Goal: Task Accomplishment & Management: Use online tool/utility

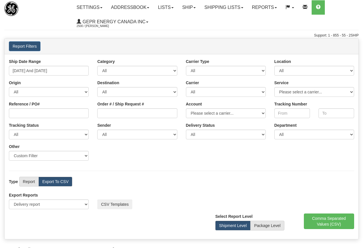
select select "211"
click at [190, 8] on link "Ship" at bounding box center [189, 7] width 22 height 14
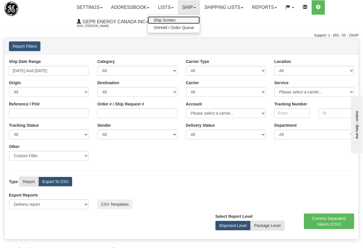
click at [173, 20] on span "Ship Screen" at bounding box center [164, 20] width 22 height 5
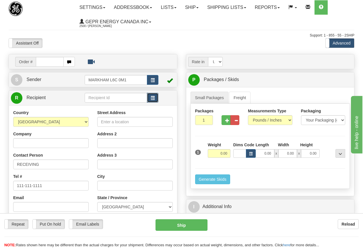
click at [152, 96] on span "button" at bounding box center [153, 98] width 4 height 4
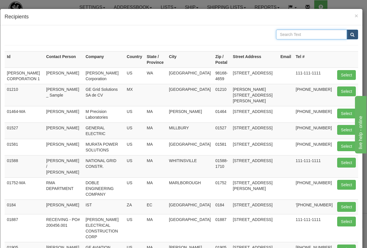
click at [285, 36] on input "text" at bounding box center [311, 35] width 71 height 10
type input "[GEOGRAPHIC_DATA]"
click at [350, 34] on span "submit" at bounding box center [352, 35] width 4 height 4
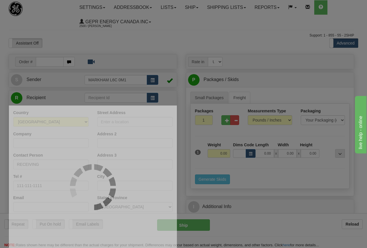
type input "OCEAN INDUSTRY - [GEOGRAPHIC_DATA]"
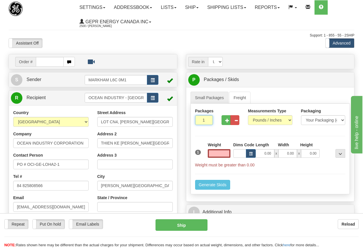
type input "0.00"
click at [200, 120] on input "1" at bounding box center [204, 120] width 18 height 10
type input "2"
click at [217, 153] on input "0.00" at bounding box center [219, 153] width 23 height 9
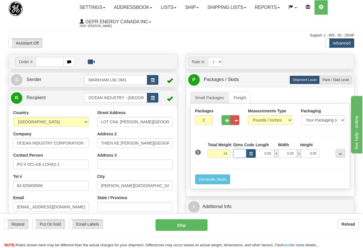
type input "14.00"
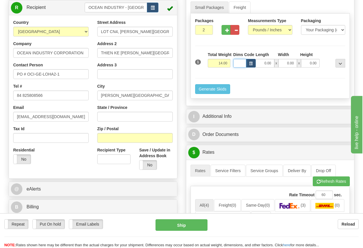
scroll to position [86, 0]
